Goal: Task Accomplishment & Management: Manage account settings

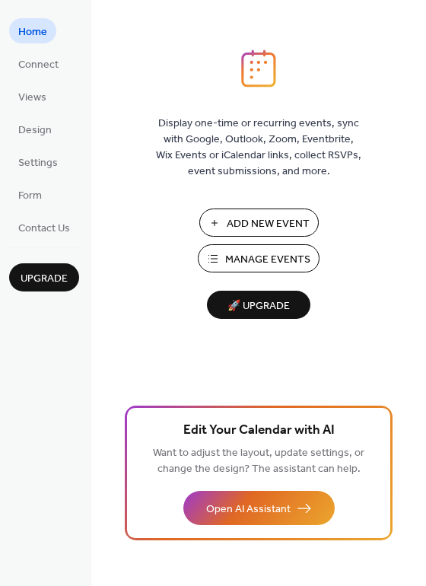
click at [264, 260] on span "Manage Events" at bounding box center [267, 260] width 85 height 16
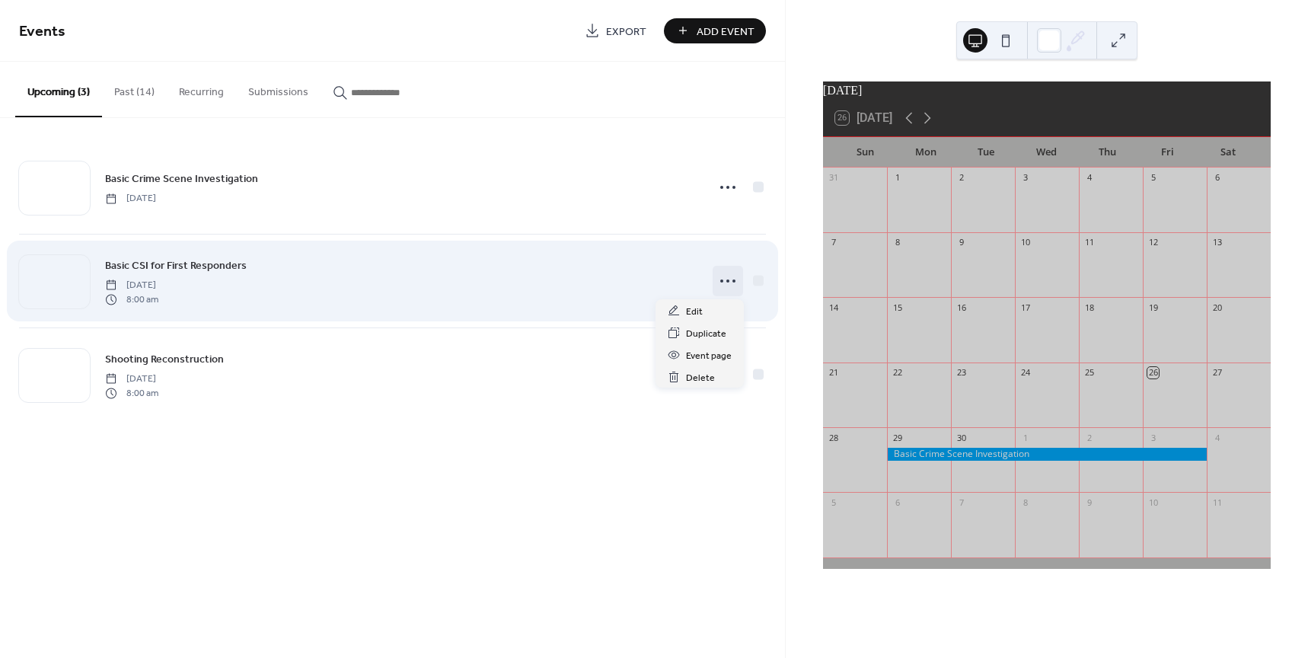
click at [729, 276] on icon at bounding box center [728, 281] width 24 height 24
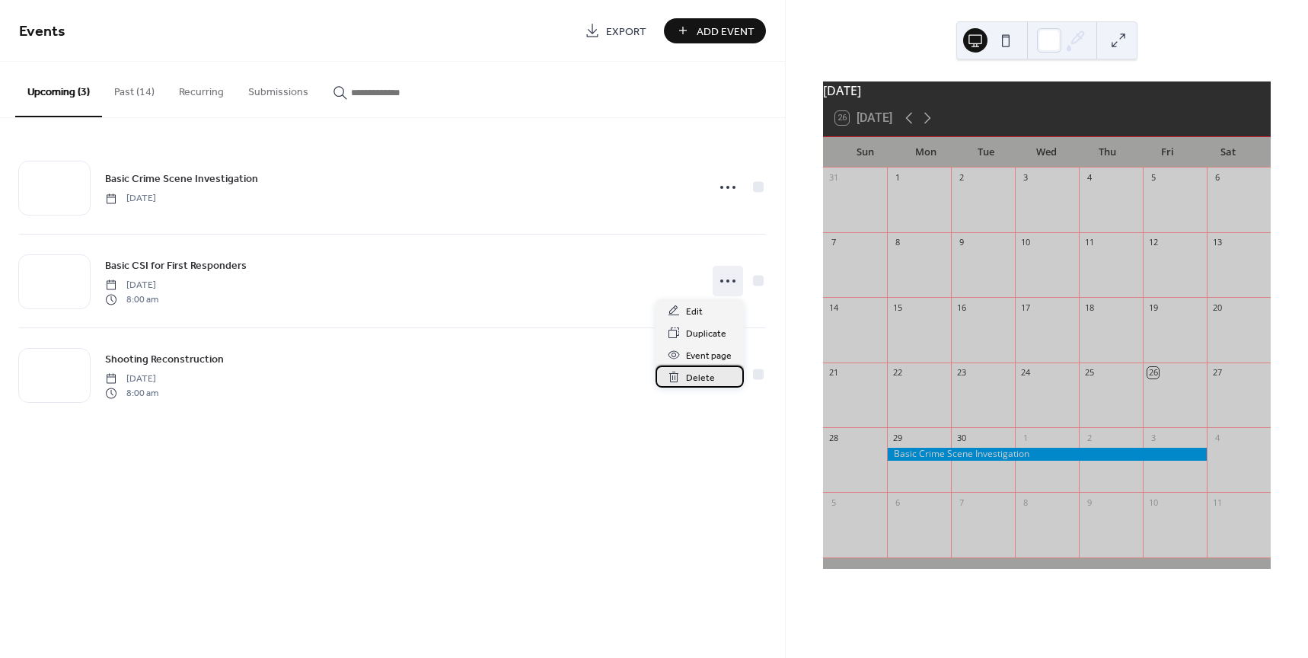
click at [702, 375] on span "Delete" at bounding box center [700, 378] width 29 height 16
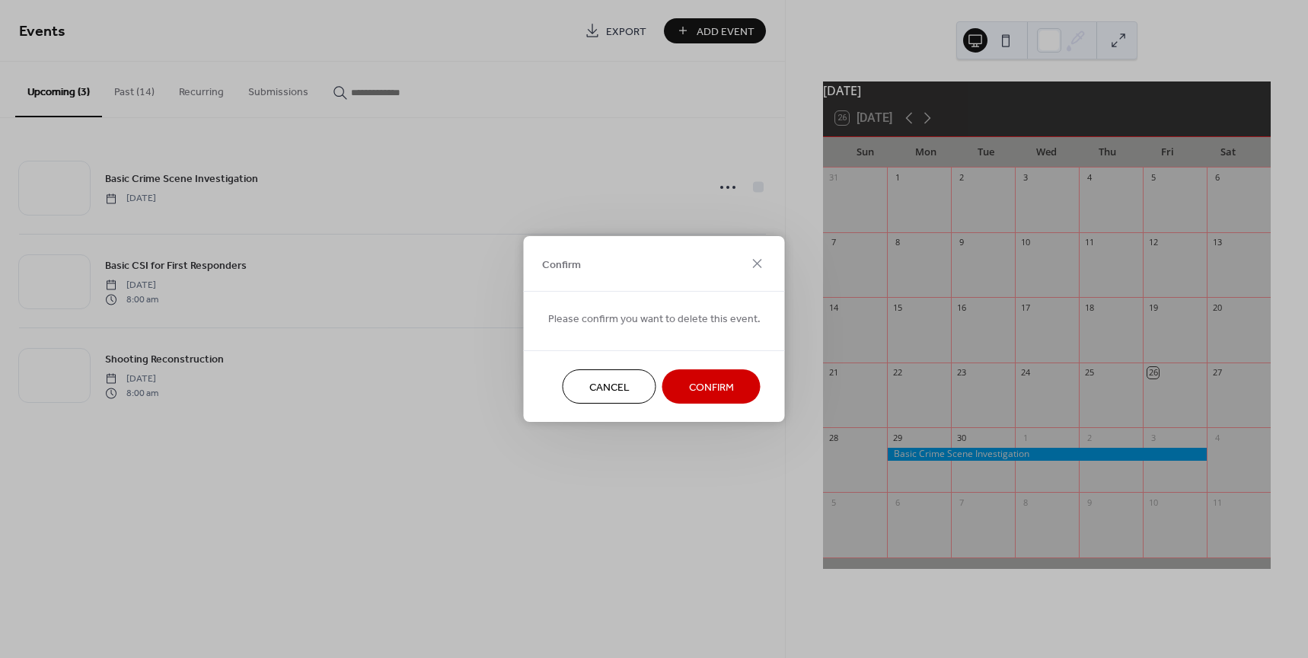
click at [715, 386] on span "Confirm" at bounding box center [711, 388] width 45 height 16
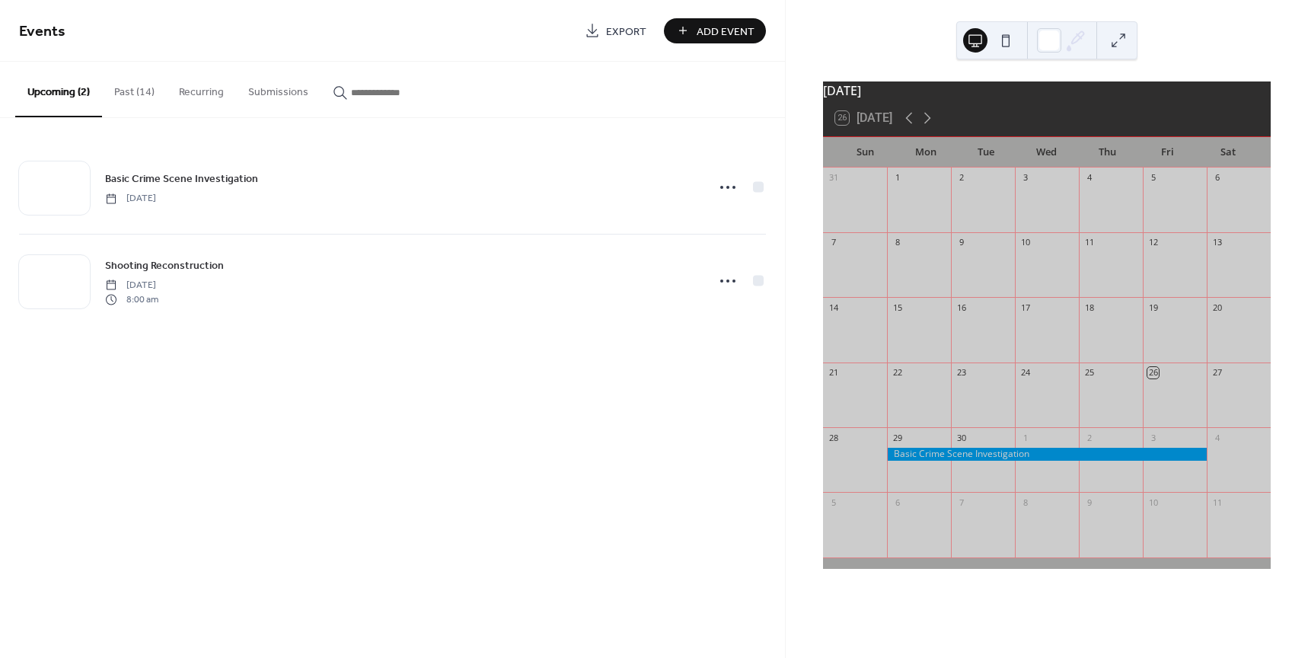
click at [141, 93] on button "Past (14)" at bounding box center [134, 89] width 65 height 54
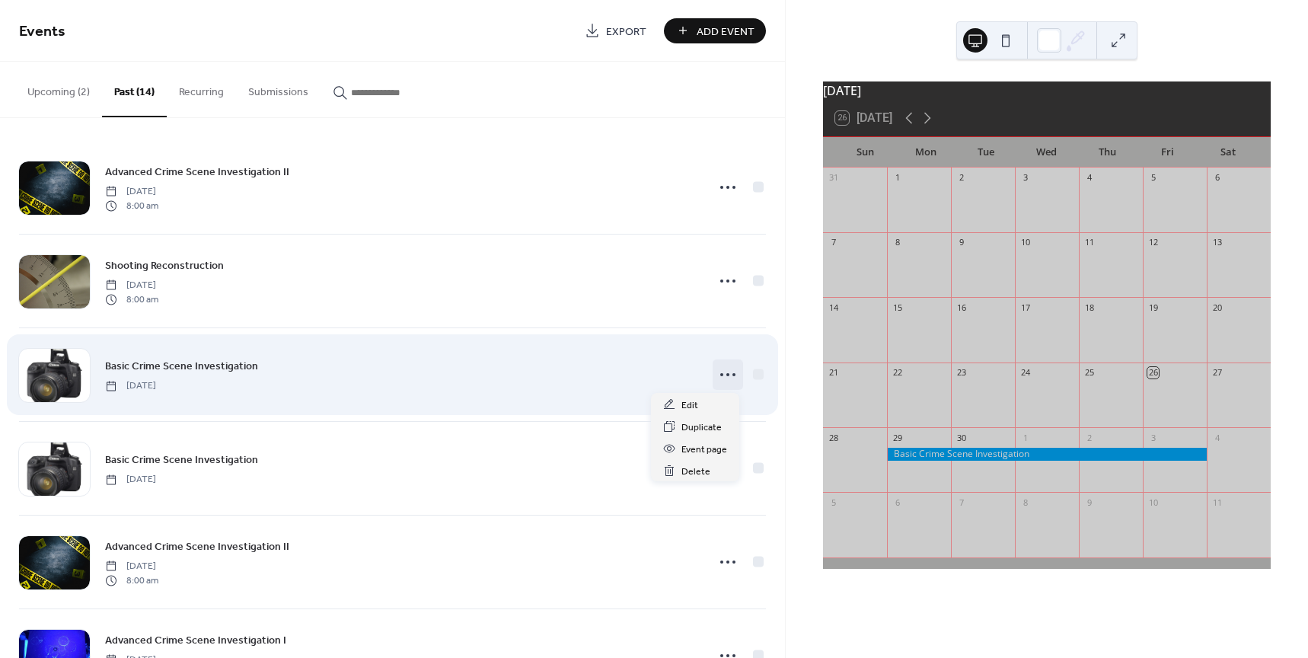
click at [733, 375] on circle at bounding box center [734, 374] width 3 height 3
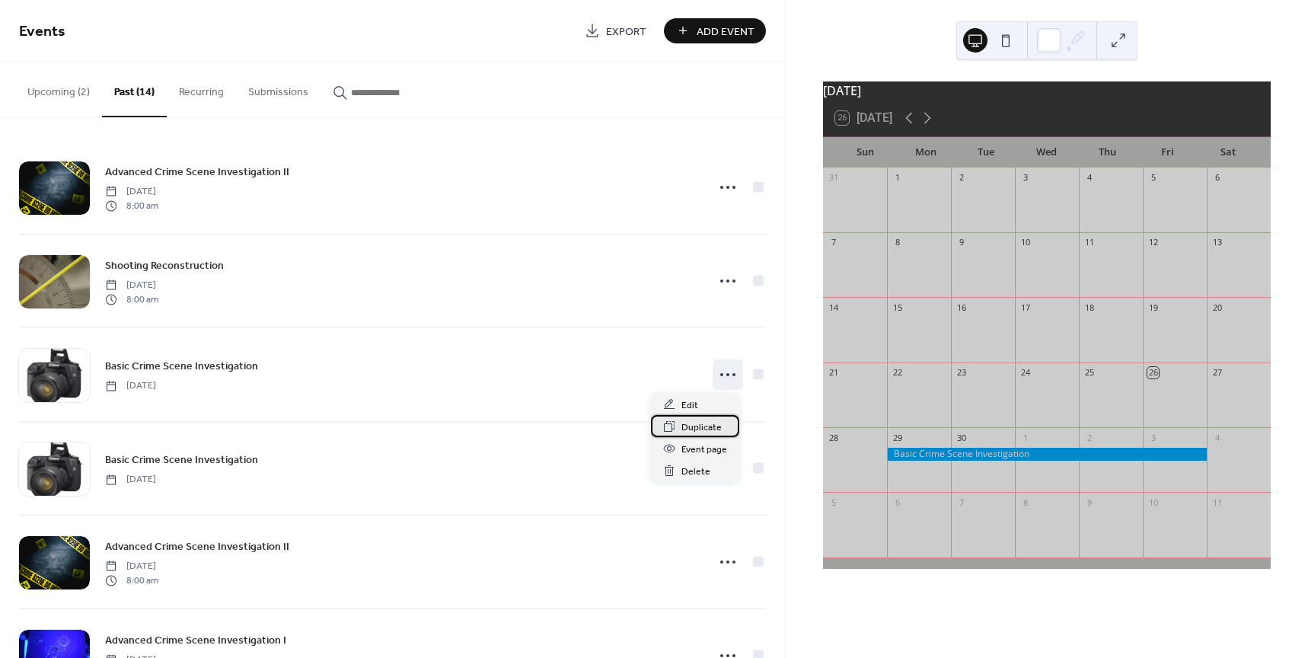
click at [701, 431] on span "Duplicate" at bounding box center [702, 428] width 40 height 16
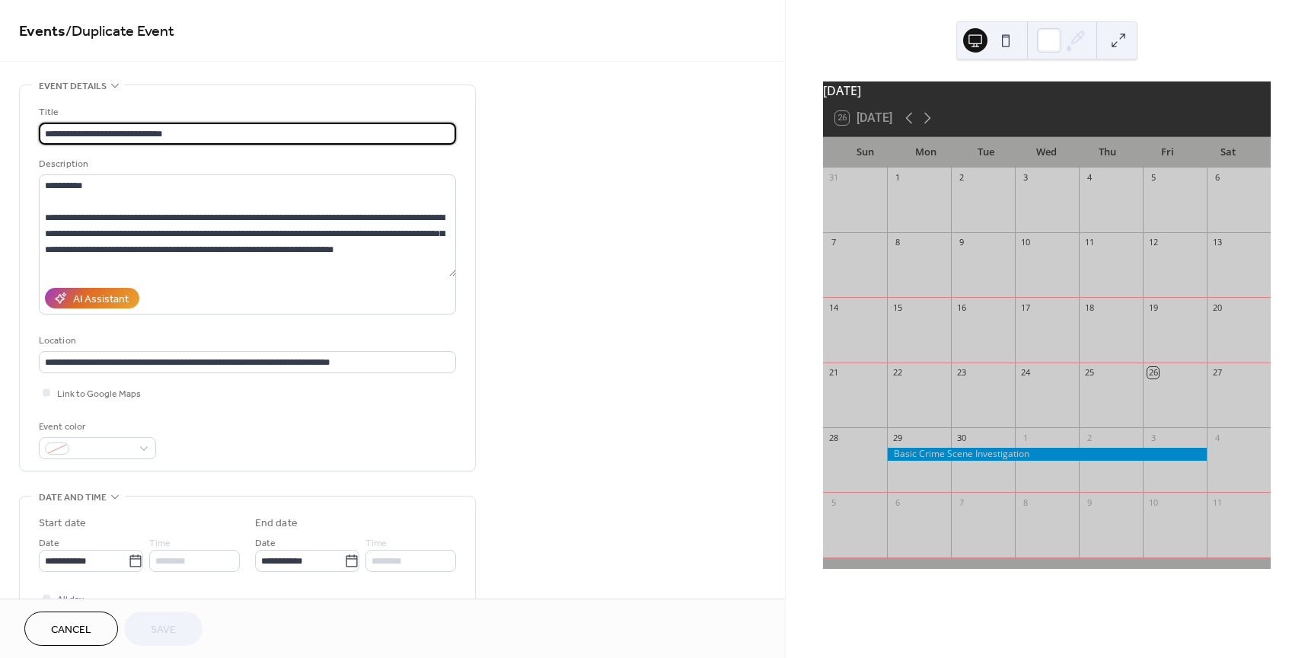
click at [115, 626] on button "Cancel" at bounding box center [71, 628] width 94 height 34
